Goal: Find contact information: Find contact information

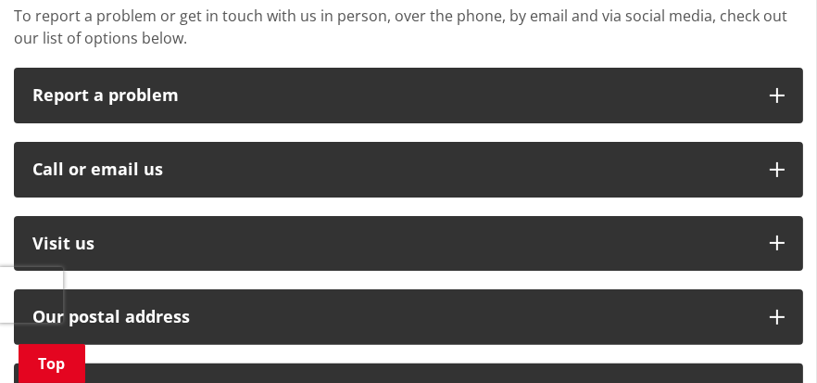
scroll to position [463, 0]
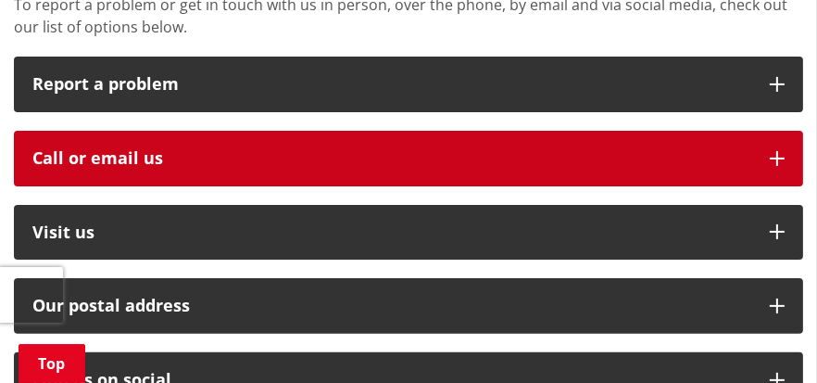
click at [216, 160] on div "Call or email us" at bounding box center [391, 158] width 719 height 19
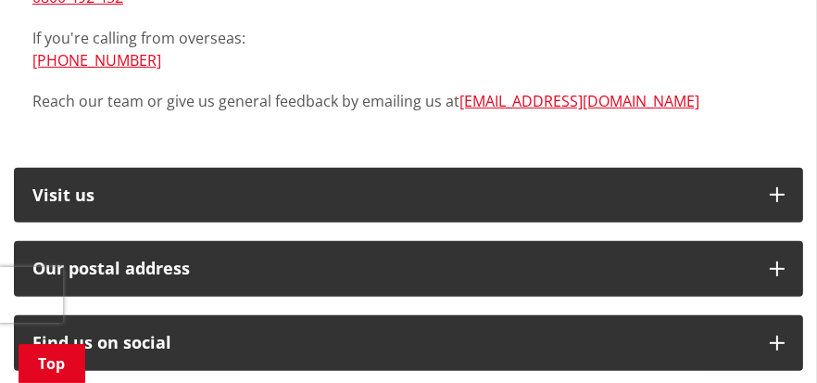
scroll to position [649, 0]
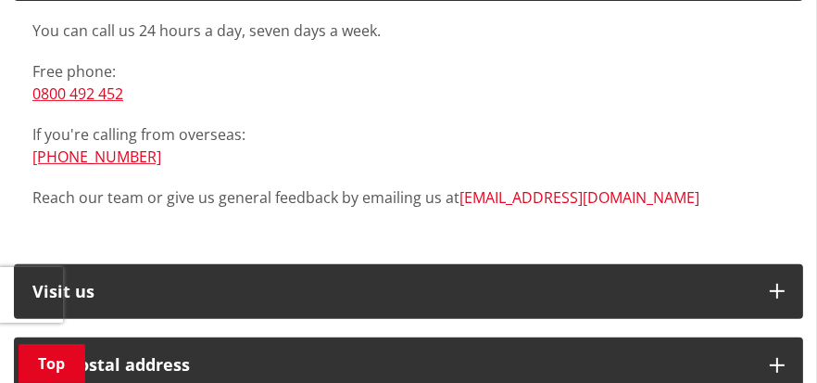
click at [487, 199] on link "[EMAIL_ADDRESS][DOMAIN_NAME]" at bounding box center [580, 197] width 240 height 20
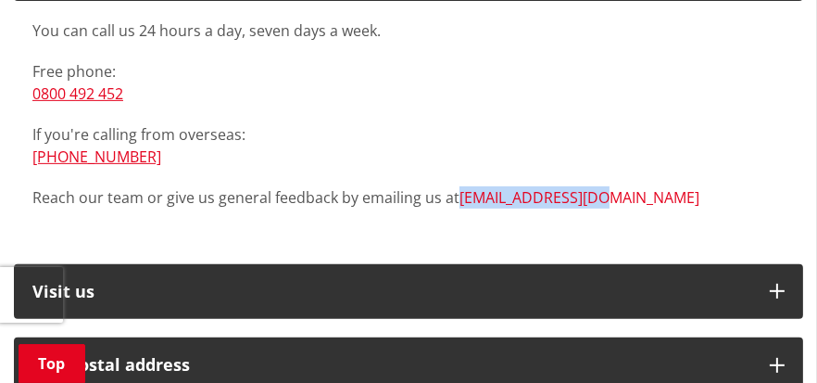
drag, startPoint x: 457, startPoint y: 195, endPoint x: 584, endPoint y: 195, distance: 127.0
click at [590, 197] on p "Reach our team or give us general feedback by emailing us at info@waidc.govt.nz" at bounding box center [408, 197] width 752 height 22
copy link "[EMAIL_ADDRESS][DOMAIN_NAME]"
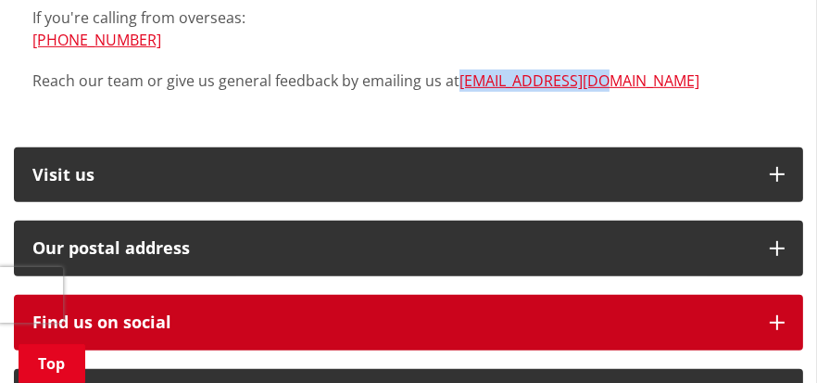
scroll to position [834, 0]
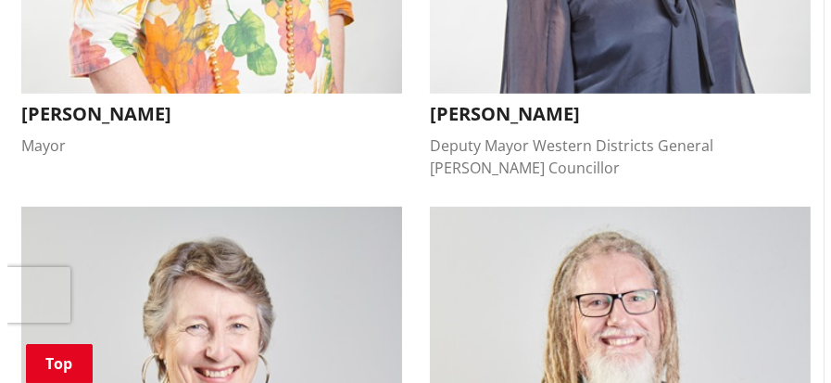
scroll to position [834, 0]
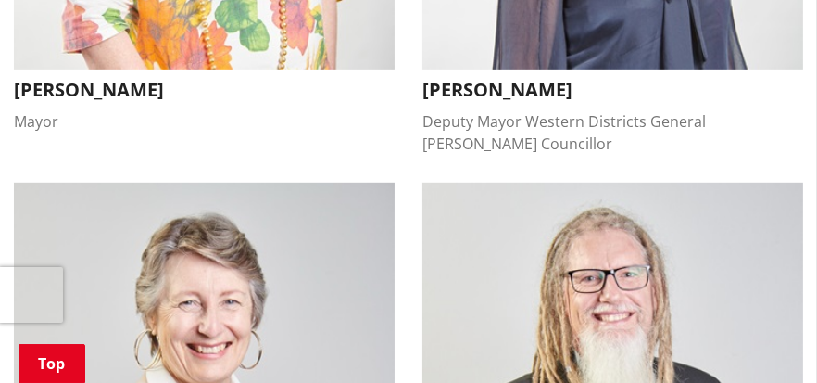
click at [100, 101] on h3 "[PERSON_NAME]" at bounding box center [204, 90] width 381 height 22
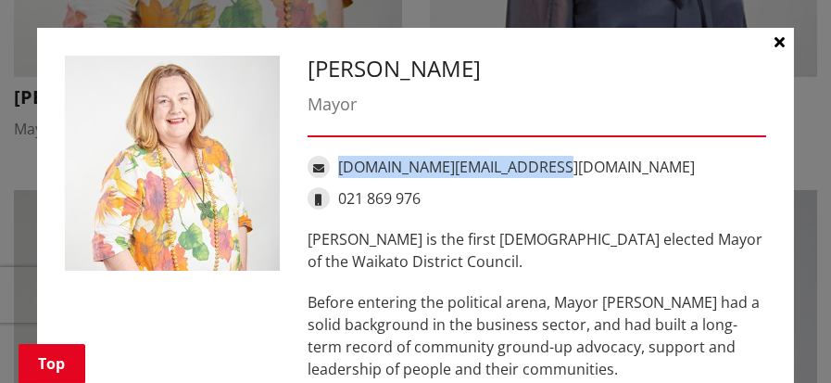
drag, startPoint x: 546, startPoint y: 167, endPoint x: 334, endPoint y: 171, distance: 212.2
click at [332, 171] on div "[DOMAIN_NAME][EMAIL_ADDRESS][DOMAIN_NAME]" at bounding box center [537, 167] width 459 height 22
copy link "[DOMAIN_NAME][EMAIL_ADDRESS][DOMAIN_NAME]"
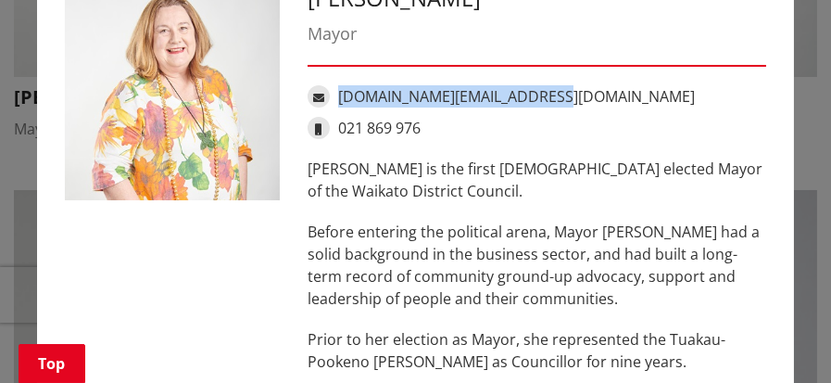
scroll to position [93, 0]
